Goal: Download file/media

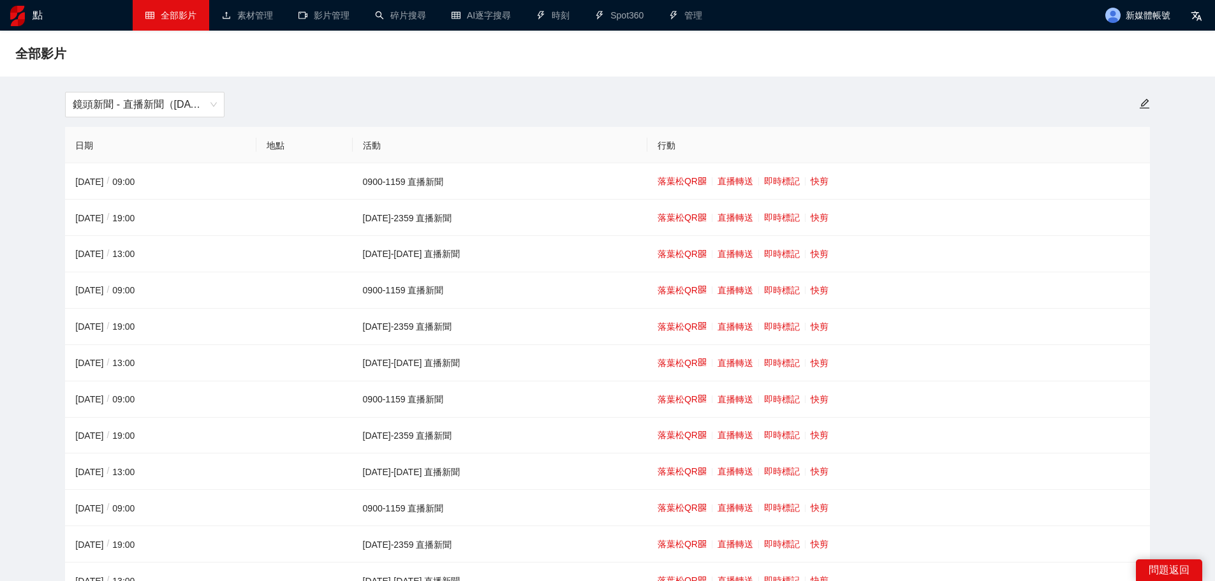
click at [181, 94] on span "鏡頭新聞 - 直播新聞（[DATE]-[DATE]）" at bounding box center [145, 104] width 144 height 24
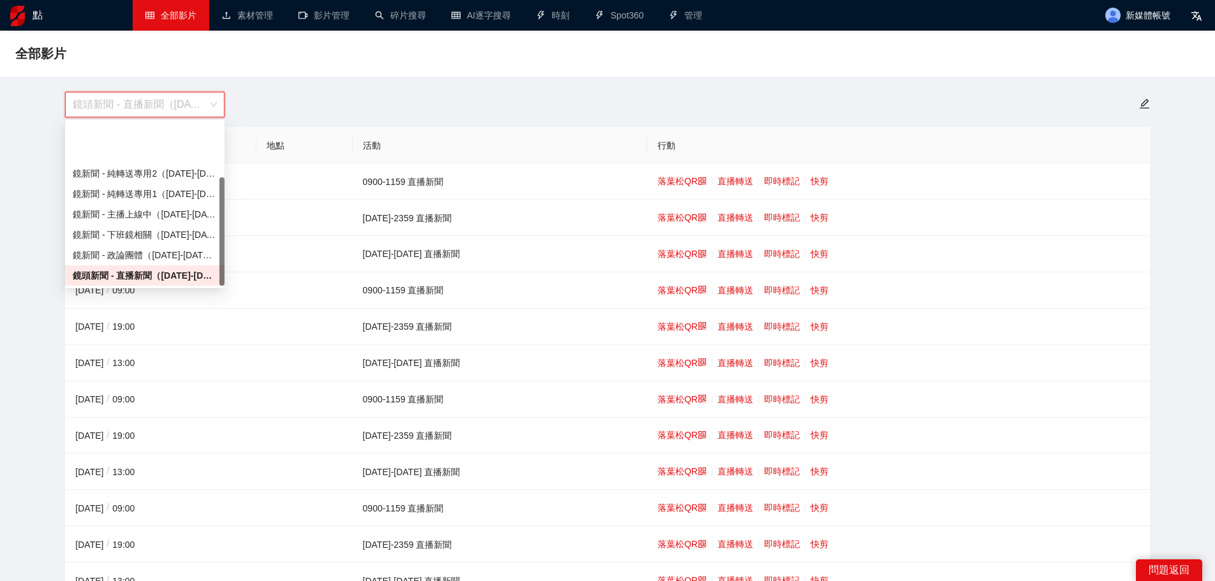
scroll to position [82, 0]
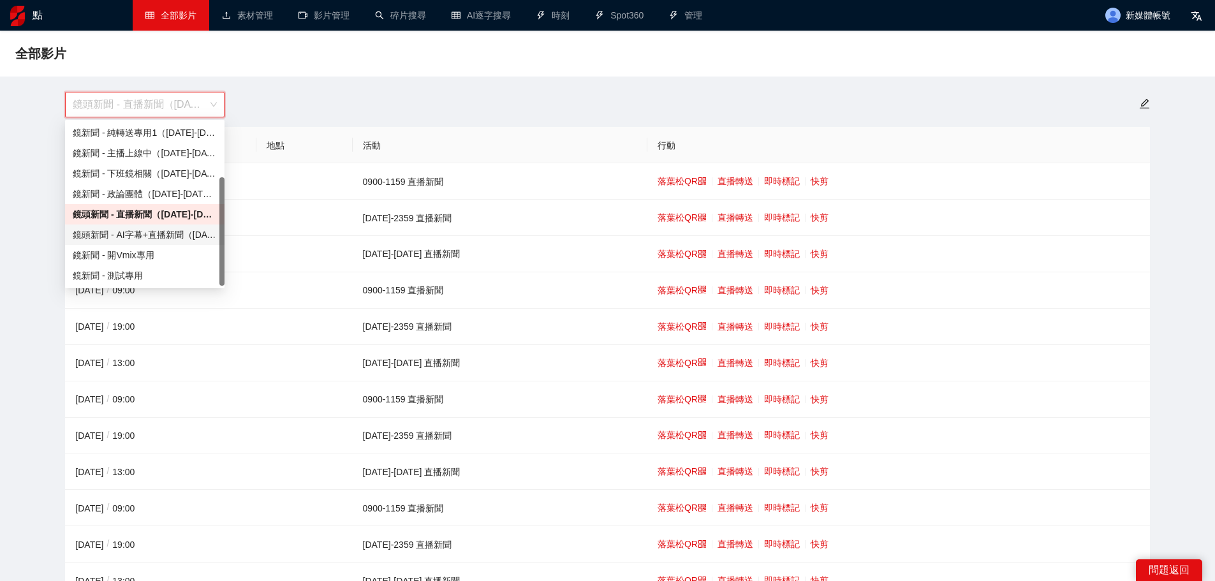
click at [140, 231] on font "鏡頭新聞 - AI字幕+直播新聞（[DATE]-[DATE]）" at bounding box center [167, 235] width 188 height 10
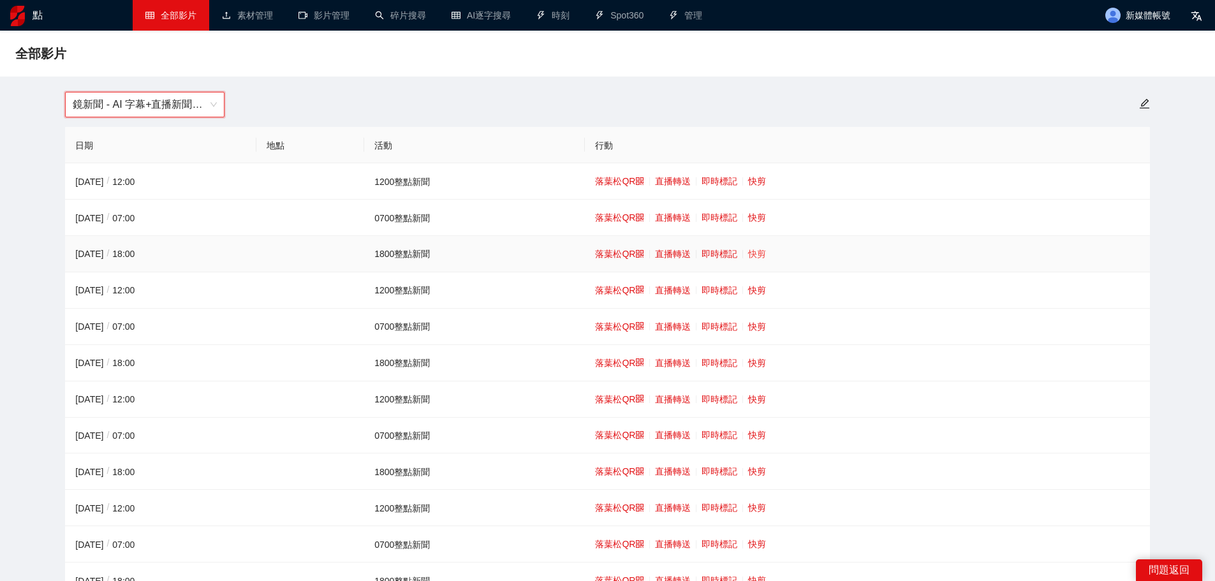
click at [757, 254] on font "快剪" at bounding box center [757, 254] width 18 height 10
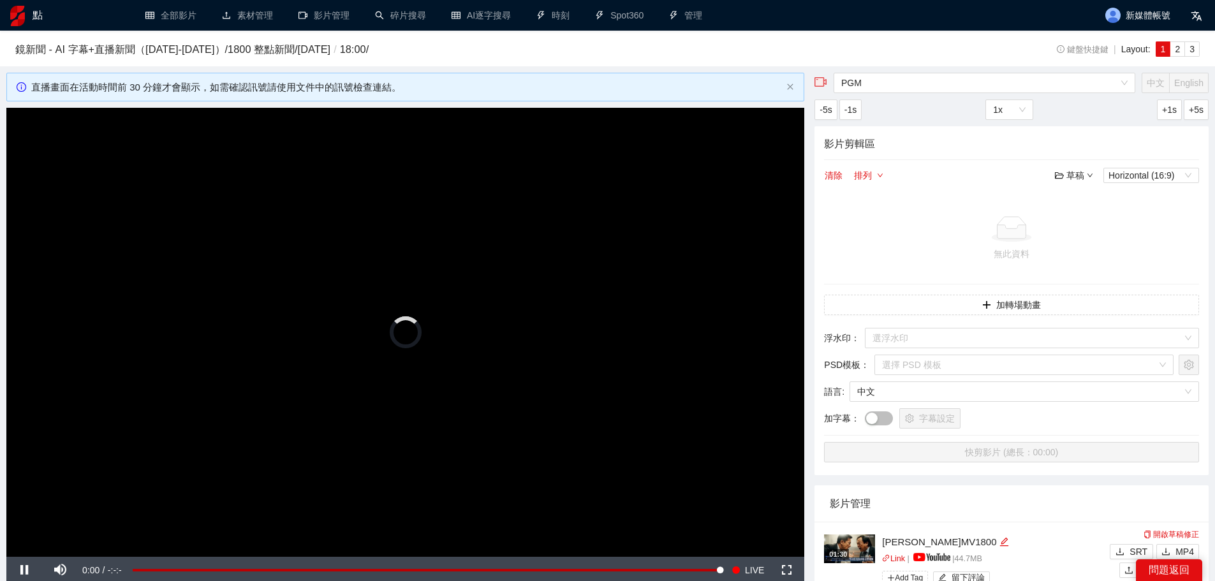
click at [414, 297] on video "Video Player" at bounding box center [405, 332] width 798 height 449
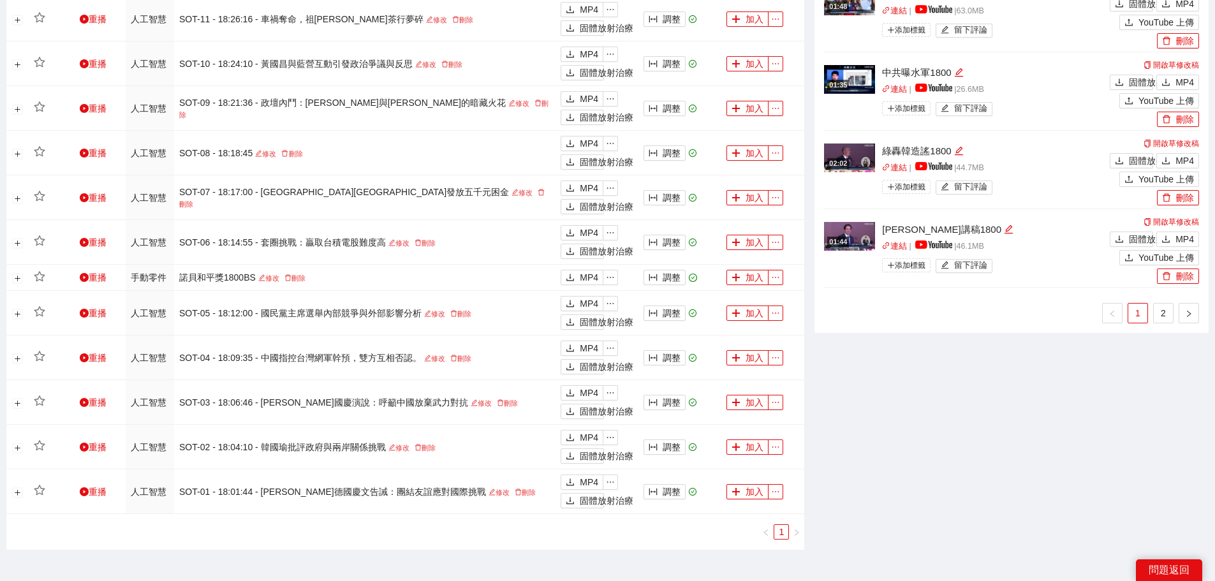
scroll to position [1036, 0]
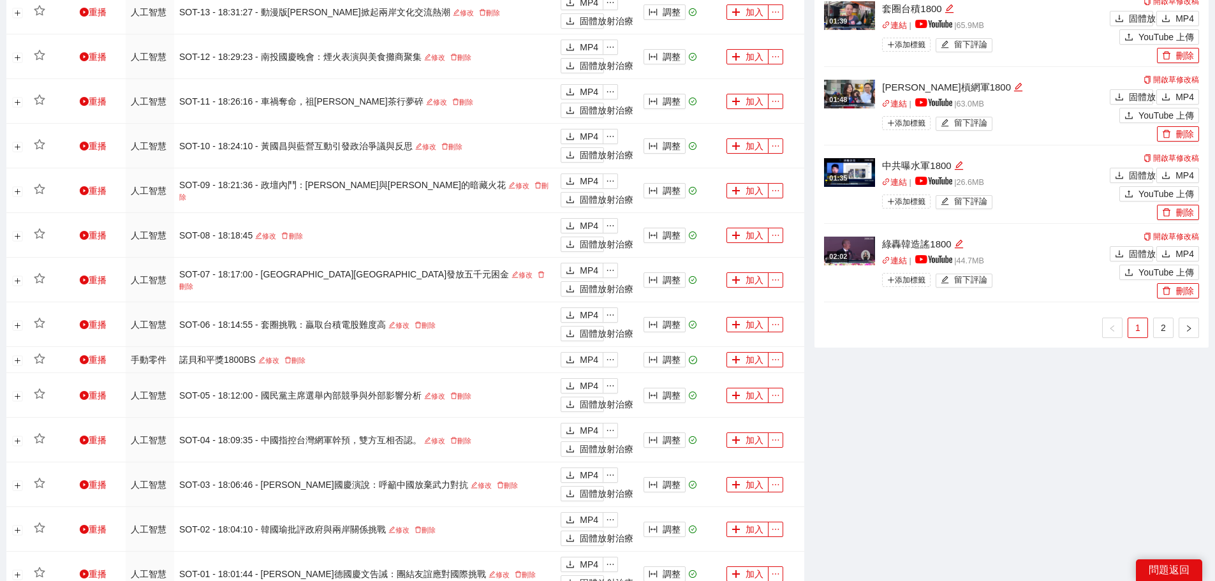
scroll to position [887, 0]
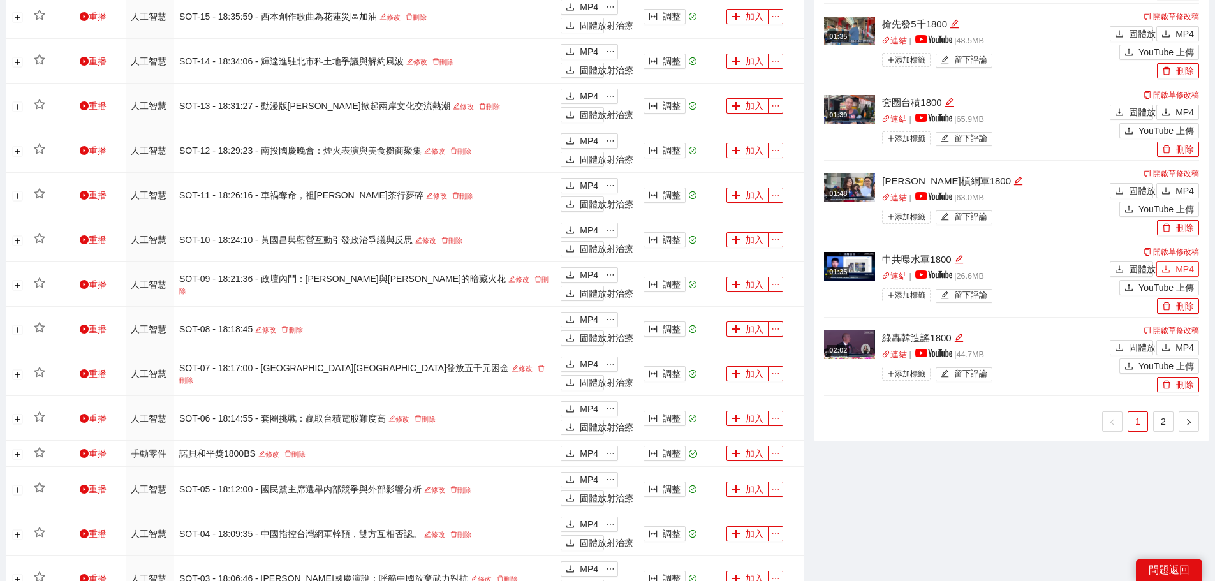
click at [1168, 267] on icon "下載" at bounding box center [1165, 269] width 9 height 9
click at [1182, 189] on font "MP4" at bounding box center [1184, 191] width 18 height 10
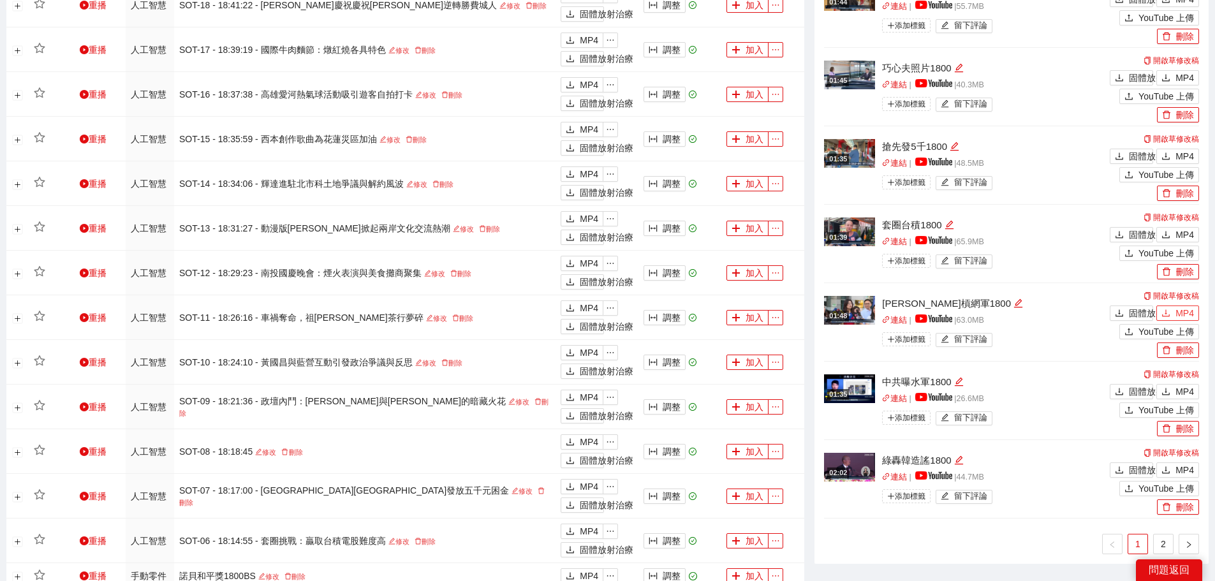
scroll to position [759, 0]
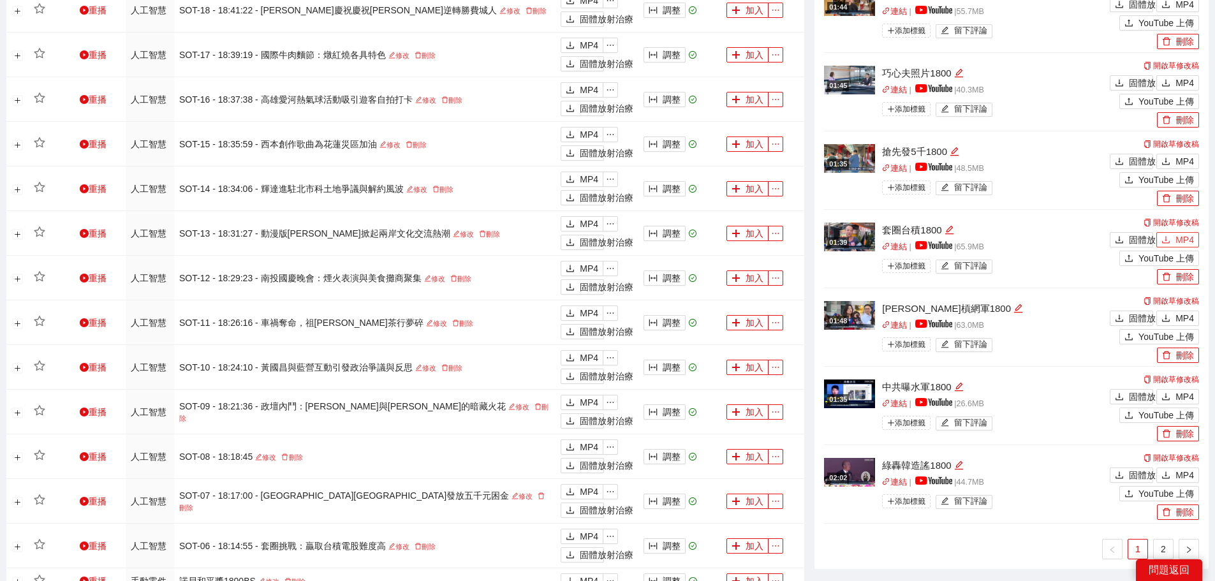
click at [1175, 238] on button "MP4" at bounding box center [1177, 239] width 43 height 15
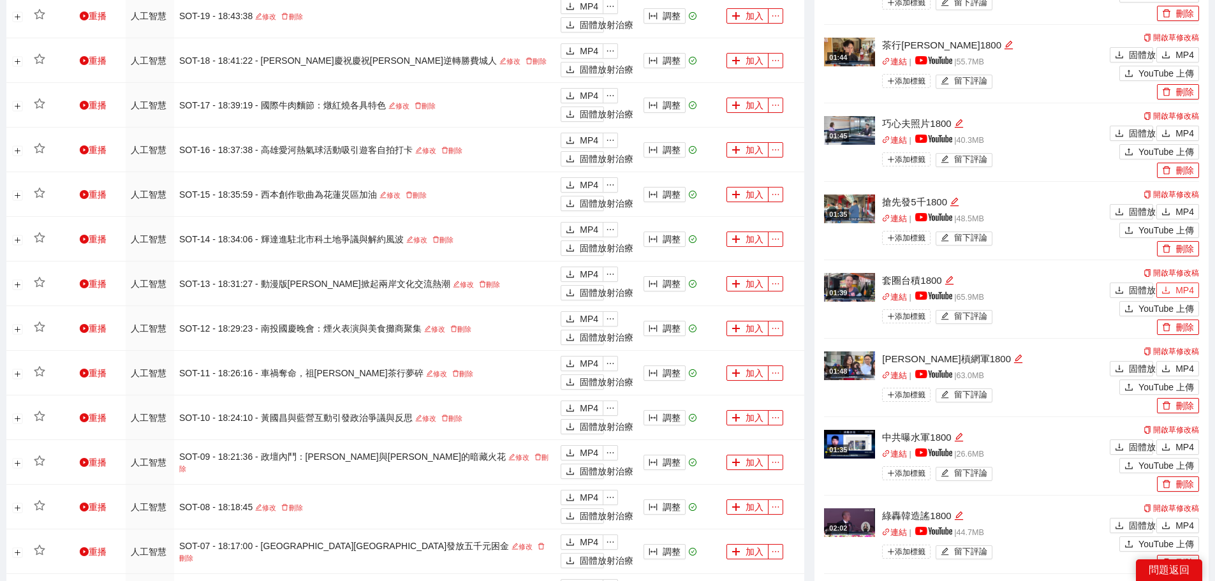
scroll to position [632, 0]
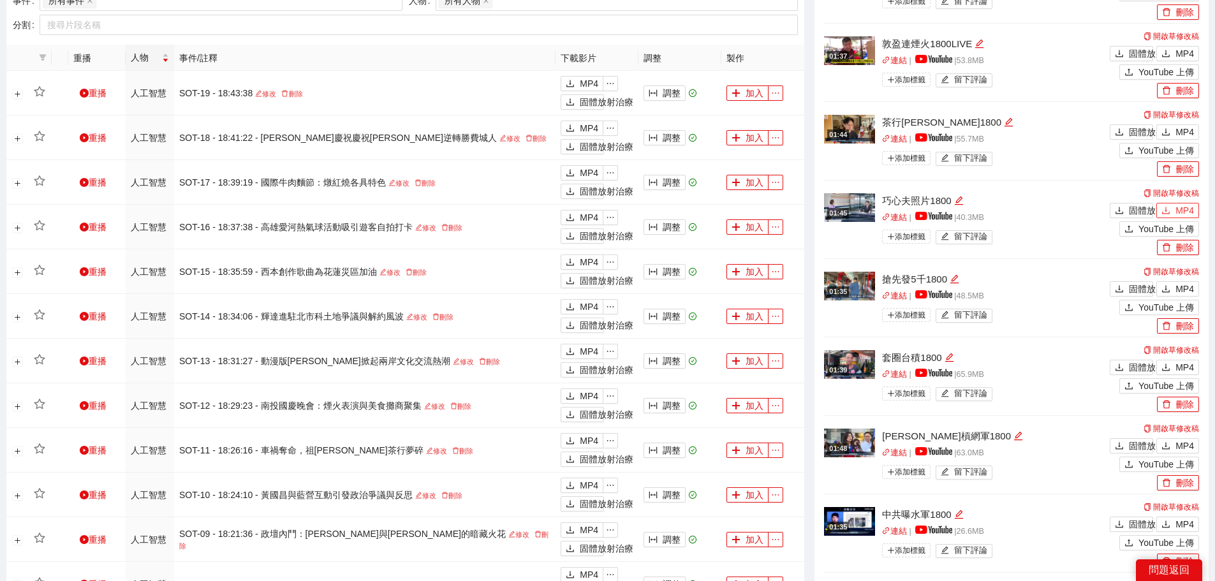
click at [1169, 209] on icon "下載" at bounding box center [1165, 210] width 9 height 9
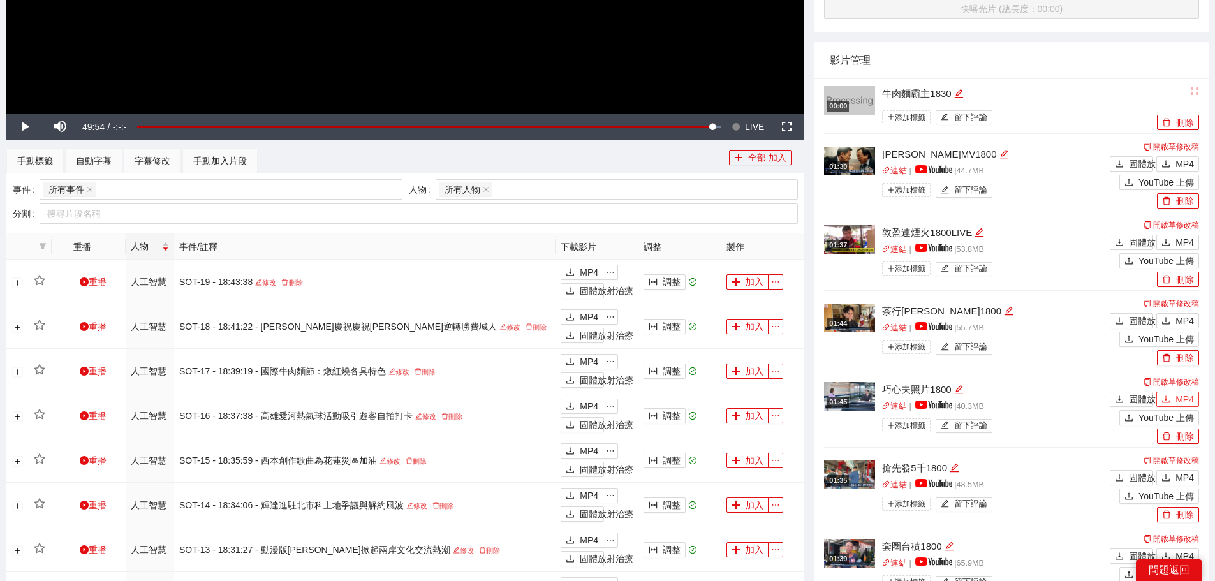
scroll to position [441, 0]
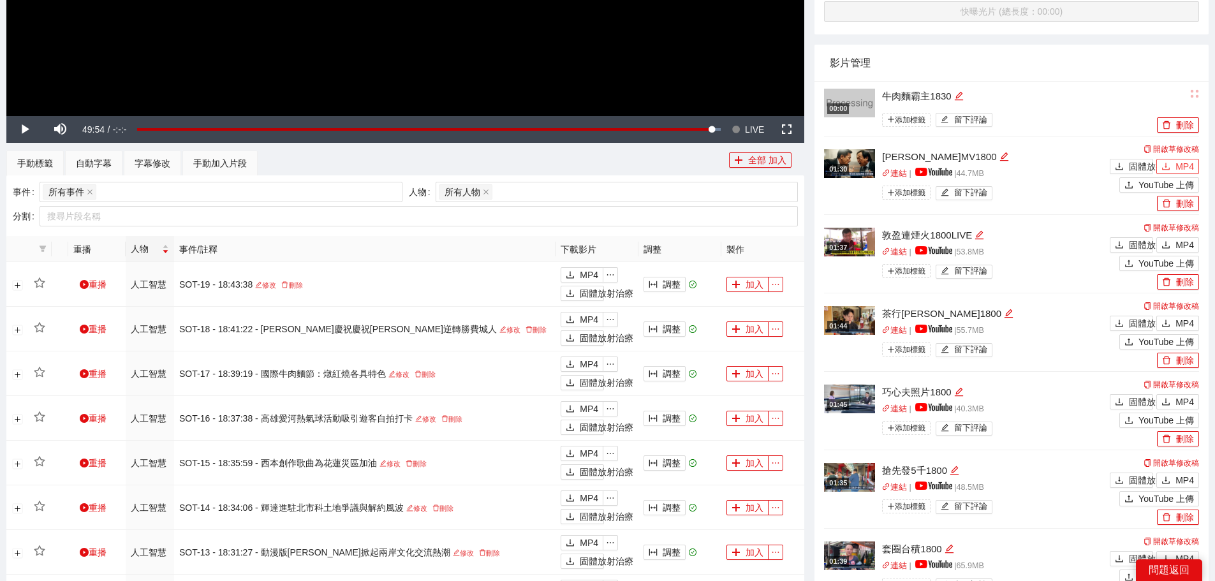
click at [1175, 163] on button "MP4" at bounding box center [1177, 166] width 43 height 15
